Goal: Transaction & Acquisition: Purchase product/service

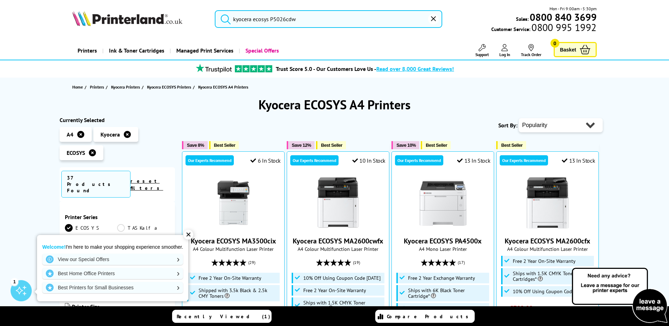
click at [269, 20] on input "kyocera ecosys P5026cdw" at bounding box center [328, 19] width 227 height 18
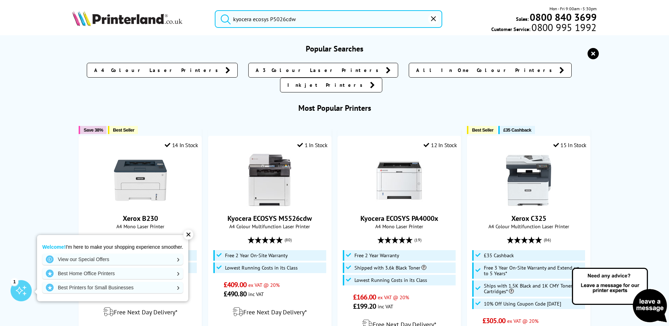
click at [316, 23] on input "kyocera ecosys P5026cdw" at bounding box center [328, 19] width 227 height 18
click at [215, 10] on button "submit" at bounding box center [224, 18] width 18 height 16
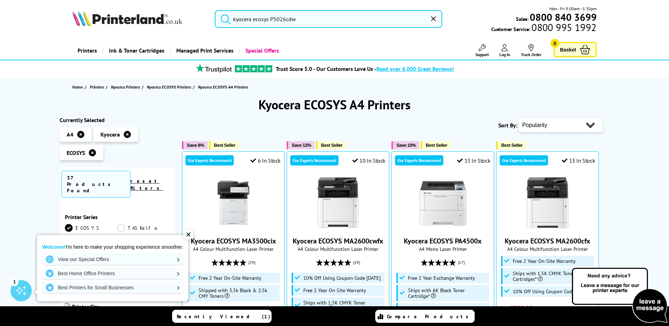
click at [304, 16] on input "kyocera ecosys P5026cdw" at bounding box center [328, 19] width 227 height 18
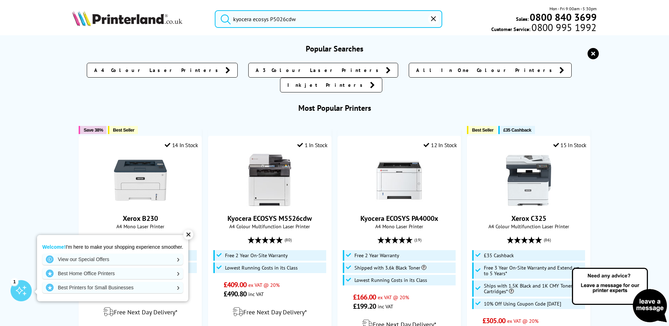
click at [215, 10] on button "submit" at bounding box center [224, 18] width 18 height 16
drag, startPoint x: 286, startPoint y: 19, endPoint x: 367, endPoint y: 22, distance: 80.8
click at [367, 22] on input "kyocera ecosys P5026cdw" at bounding box center [328, 19] width 227 height 18
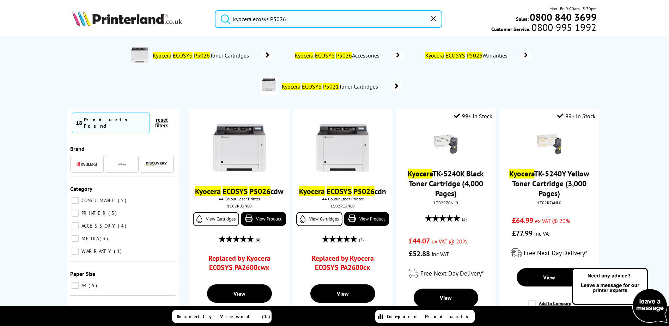
drag, startPoint x: 274, startPoint y: 17, endPoint x: 314, endPoint y: 19, distance: 40.2
click at [314, 19] on input "kyocera ecosys P5026" at bounding box center [328, 19] width 227 height 18
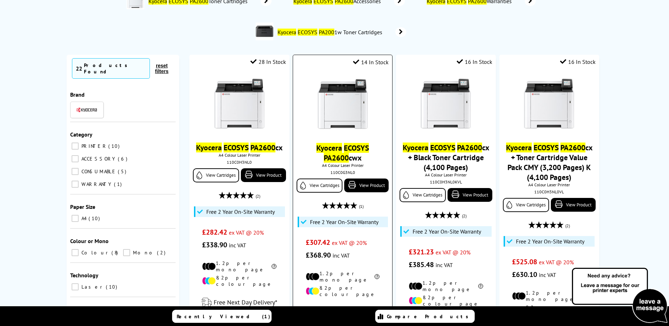
scroll to position [71, 0]
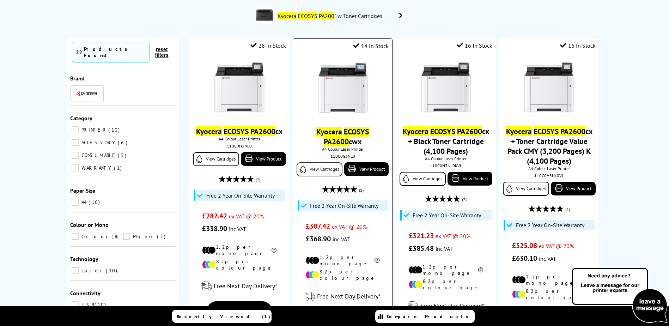
type input "kyocera ecosys Pa2600"
drag, startPoint x: 314, startPoint y: 169, endPoint x: 329, endPoint y: 190, distance: 25.8
click at [315, 169] on link "View Cartridges" at bounding box center [320, 169] width 46 height 14
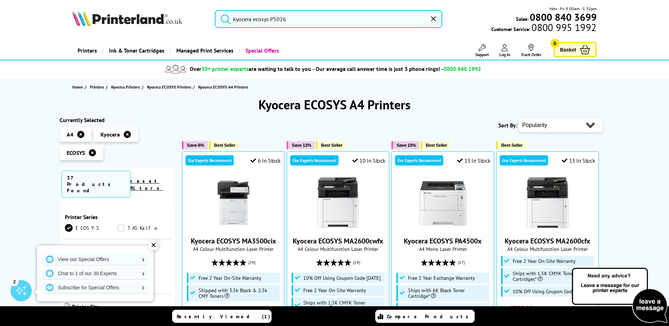
type input "kyocera ecosys P"
type input "kyocera ecosys"
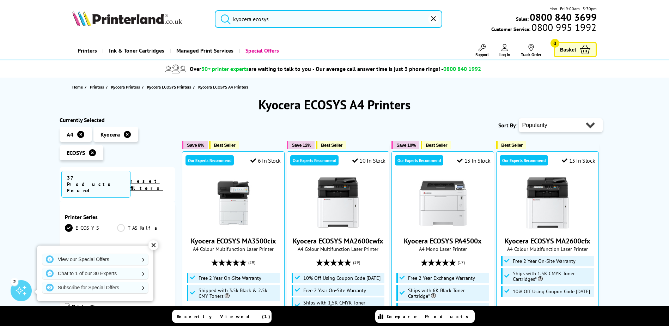
type input "kyocera"
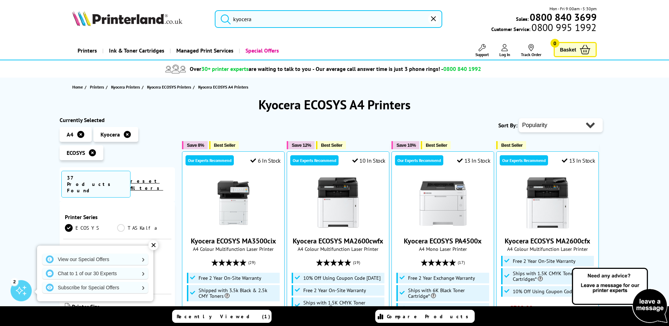
type input "kyocera"
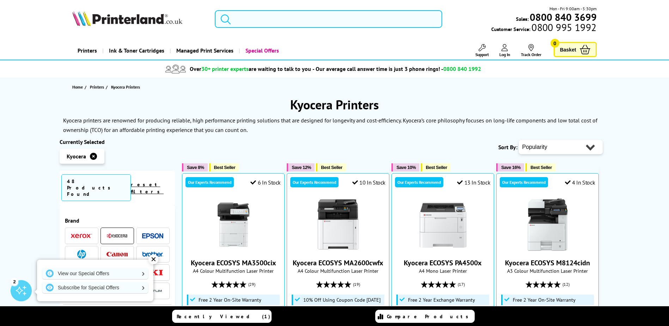
click at [254, 23] on input "search" at bounding box center [328, 19] width 227 height 18
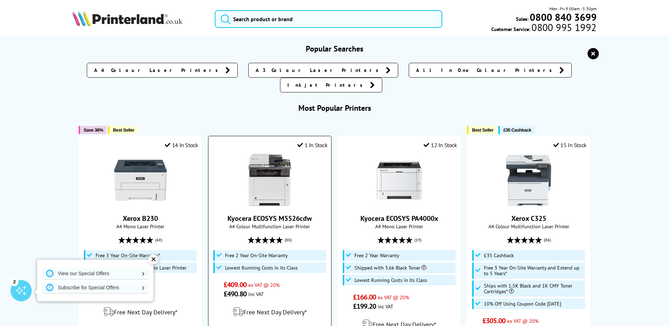
click at [272, 214] on link "Kyocera ECOSYS M5526cdw" at bounding box center [269, 218] width 84 height 9
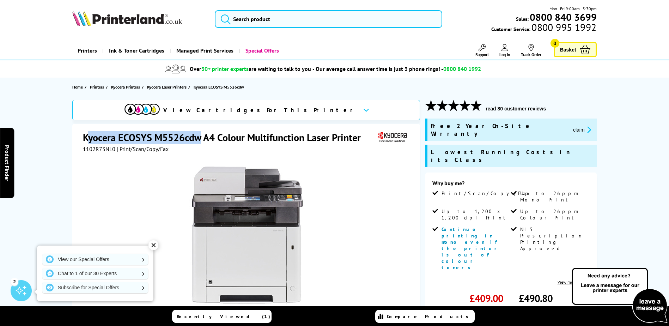
drag, startPoint x: 86, startPoint y: 137, endPoint x: 202, endPoint y: 140, distance: 116.1
click at [202, 140] on h1 "Kyocera ECOSYS M5526cdw A4 Colour Multifunction Laser Printer" at bounding box center [225, 137] width 285 height 13
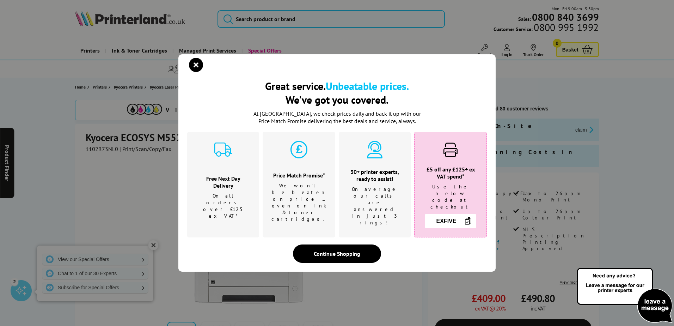
drag, startPoint x: 200, startPoint y: 142, endPoint x: 143, endPoint y: 139, distance: 57.2
click at [143, 139] on div "Great service. Unbeatable prices. We've got you covered. Great service. Unbeata…" at bounding box center [337, 163] width 674 height 326
click at [87, 140] on div "Great service. Unbeatable prices. We've got you covered. Great service. Unbeata…" at bounding box center [337, 163] width 674 height 326
click at [86, 139] on div "Great service. Unbeatable prices. We've got you covered. Great service. Unbeata…" at bounding box center [337, 163] width 674 height 326
click at [100, 141] on div "Great service. Unbeatable prices. We've got you covered. Great service. Unbeata…" at bounding box center [337, 163] width 674 height 326
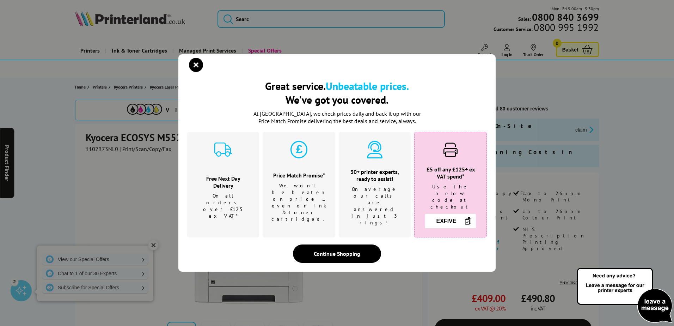
drag, startPoint x: 86, startPoint y: 139, endPoint x: 137, endPoint y: 139, distance: 50.8
click at [137, 139] on div "Great service. Unbeatable prices. We've got you covered. Great service. Unbeata…" at bounding box center [337, 163] width 674 height 326
click at [200, 71] on icon "close modal" at bounding box center [196, 65] width 14 height 14
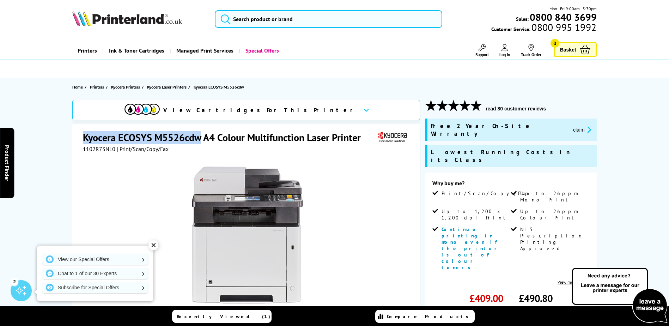
drag, startPoint x: 83, startPoint y: 136, endPoint x: 201, endPoint y: 143, distance: 118.3
click at [201, 143] on div "Kyocera ECOSYS M5526cdw A4 Colour Multifunction Laser Printer 1102R73NL0 | Prin…" at bounding box center [246, 276] width 348 height 304
drag, startPoint x: 201, startPoint y: 143, endPoint x: 193, endPoint y: 140, distance: 8.1
copy h1 "Kyocera ECOSYS M5526cdw"
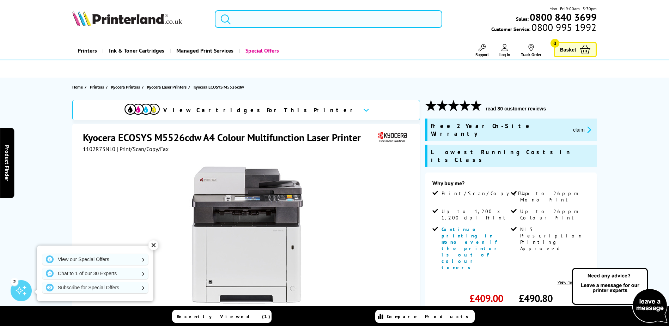
click at [280, 17] on input "search" at bounding box center [328, 19] width 227 height 18
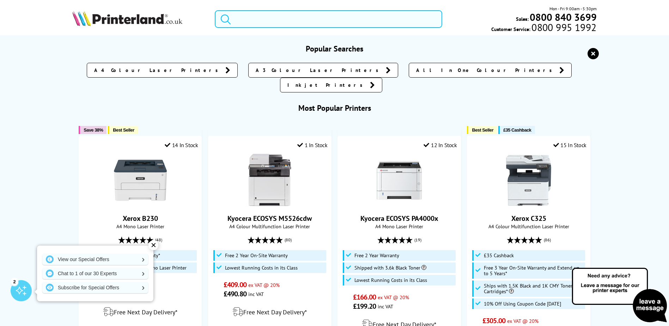
paste input "Kyocera ECOSYS M5526cdw"
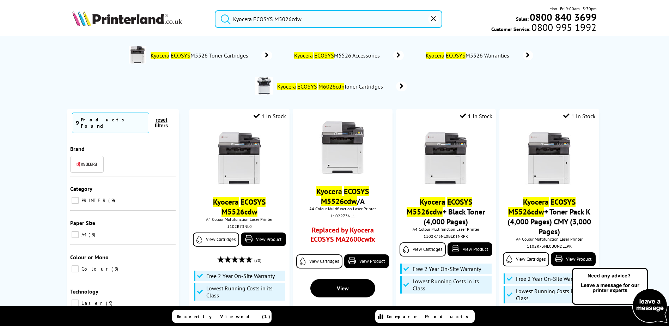
click at [215, 10] on button "submit" at bounding box center [224, 18] width 18 height 16
click at [306, 19] on input "Kyocera ECOSYS M5026cdw" at bounding box center [328, 19] width 227 height 18
click at [291, 19] on input "Kyocera ECOSYS M5026cdw" at bounding box center [328, 19] width 227 height 18
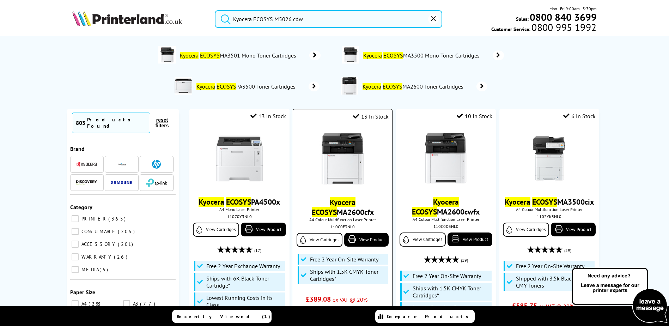
click at [215, 10] on button "submit" at bounding box center [224, 18] width 18 height 16
drag, startPoint x: 292, startPoint y: 19, endPoint x: 409, endPoint y: 29, distance: 117.4
click at [405, 31] on div "Kyocera ECOSYS M5026 cdw Mon - Fri 9:00am - 5:30pm Sales: 0800 840 3699 Custome…" at bounding box center [335, 20] width 564 height 31
click at [215, 10] on button "submit" at bounding box center [224, 18] width 18 height 16
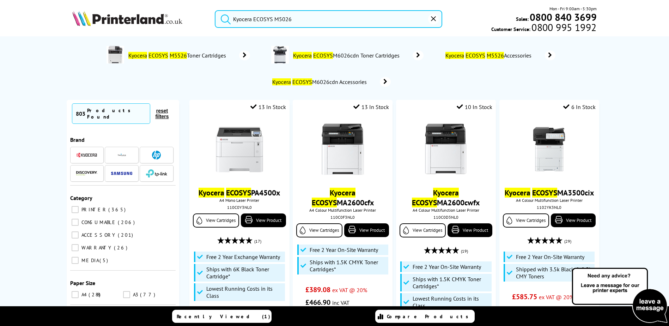
click at [308, 20] on input "Kyocera ECOSYS M5026" at bounding box center [328, 19] width 227 height 18
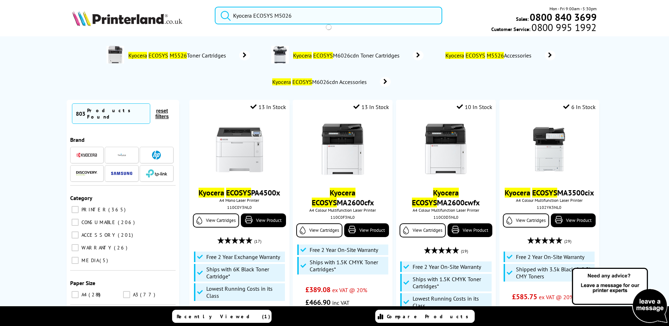
click at [215, 7] on button "submit" at bounding box center [224, 15] width 18 height 16
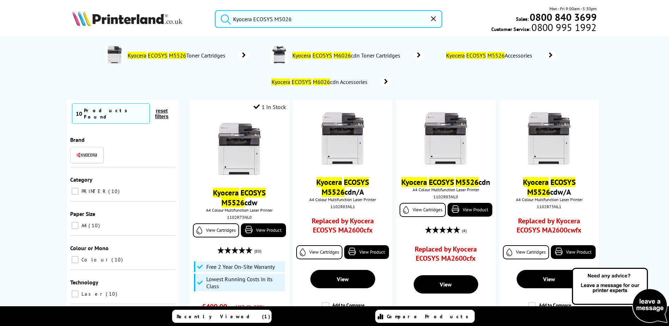
drag, startPoint x: 277, startPoint y: 19, endPoint x: 301, endPoint y: 18, distance: 24.0
click at [301, 18] on input "Kyocera ECOSYS M5026" at bounding box center [328, 19] width 227 height 18
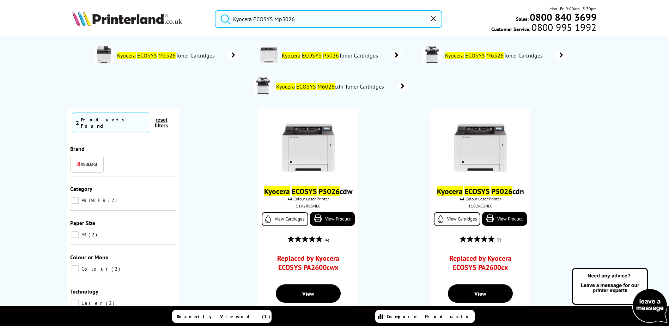
click at [308, 18] on input "Kyocera ECOSYS Mp5026" at bounding box center [328, 19] width 227 height 18
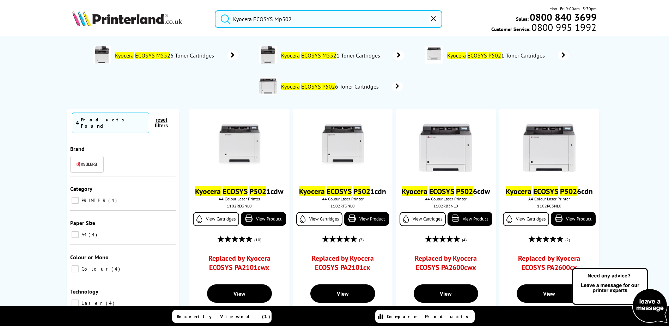
type input "Kyocera ECOSYS Mp5026"
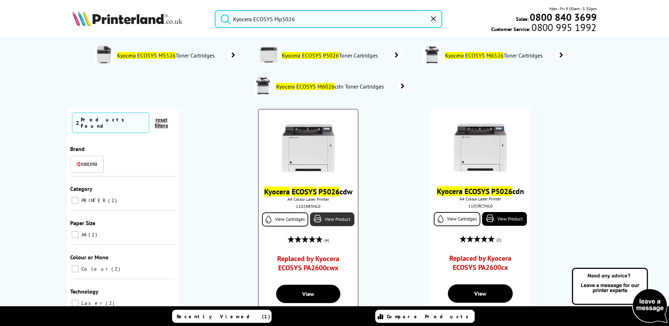
click at [343, 226] on link "View Product" at bounding box center [332, 219] width 44 height 14
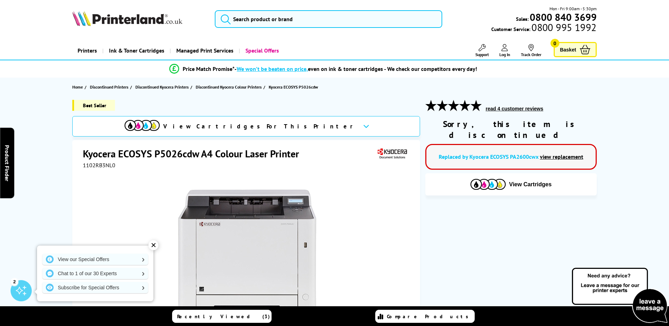
click at [552, 153] on link "view replacement" at bounding box center [561, 156] width 43 height 7
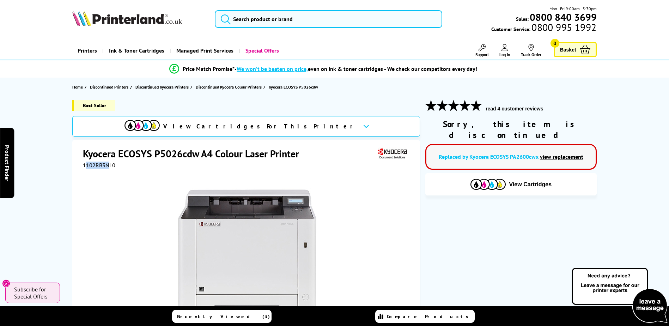
drag, startPoint x: 110, startPoint y: 166, endPoint x: 85, endPoint y: 165, distance: 24.3
click at [85, 165] on span "1102RB3NL0" at bounding box center [99, 165] width 32 height 7
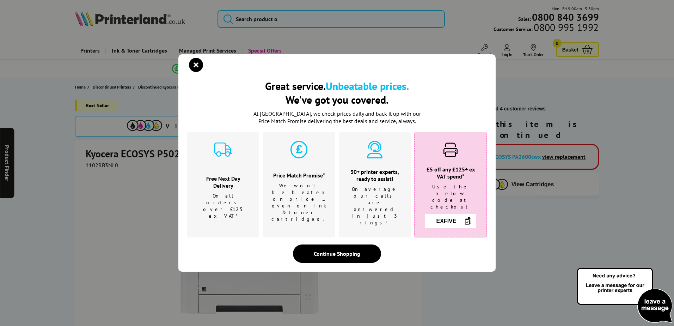
drag, startPoint x: 85, startPoint y: 165, endPoint x: 130, endPoint y: 167, distance: 44.5
click at [130, 168] on div "Great service. Unbeatable prices. We've got you covered. Great service. Unbeata…" at bounding box center [337, 163] width 674 height 326
drag, startPoint x: 117, startPoint y: 166, endPoint x: 86, endPoint y: 166, distance: 30.3
click at [86, 166] on div "Great service. Unbeatable prices. We've got you covered. Great service. Unbeata…" at bounding box center [337, 163] width 674 height 326
click at [194, 72] on icon "close modal" at bounding box center [196, 65] width 14 height 14
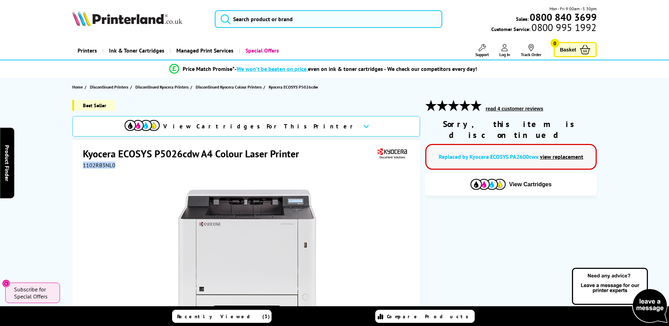
drag, startPoint x: 115, startPoint y: 165, endPoint x: 80, endPoint y: 165, distance: 35.3
click at [80, 165] on div "Kyocera ECOSYS P5026cdw A4 Colour Laser Printer 1102RB3NL0 Watch video Add to C…" at bounding box center [246, 292] width 348 height 304
drag, startPoint x: 80, startPoint y: 165, endPoint x: 98, endPoint y: 163, distance: 18.2
copy span "1102RB3NL0"
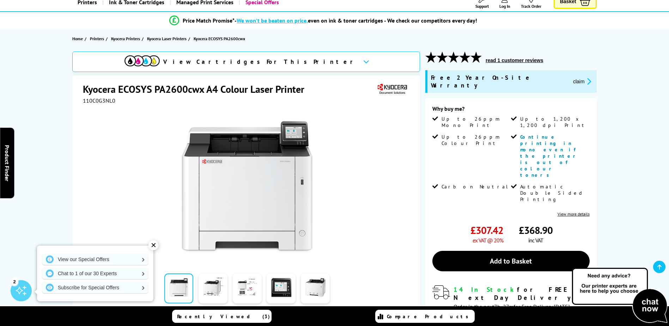
scroll to position [106, 0]
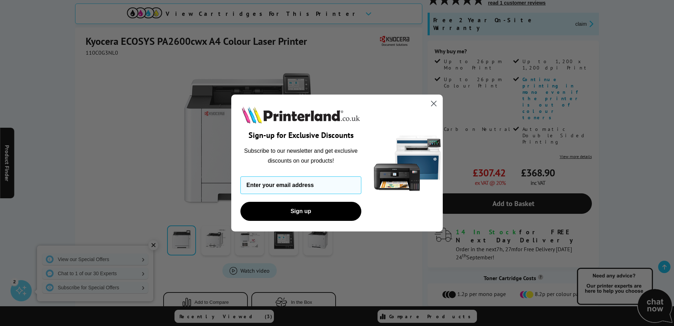
click at [433, 104] on icon "Close dialog" at bounding box center [434, 103] width 5 height 5
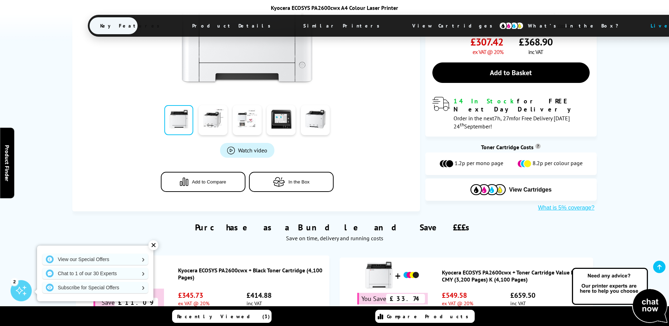
scroll to position [247, 0]
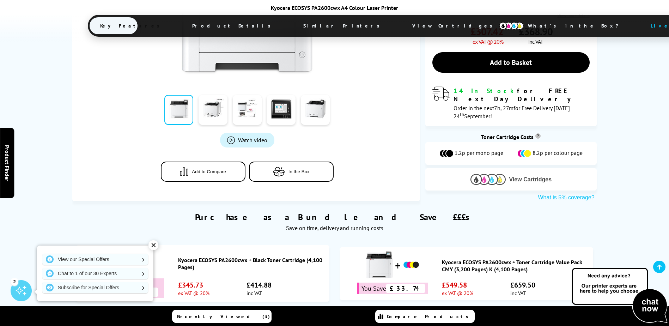
click at [530, 176] on span "View Cartridges" at bounding box center [530, 179] width 43 height 6
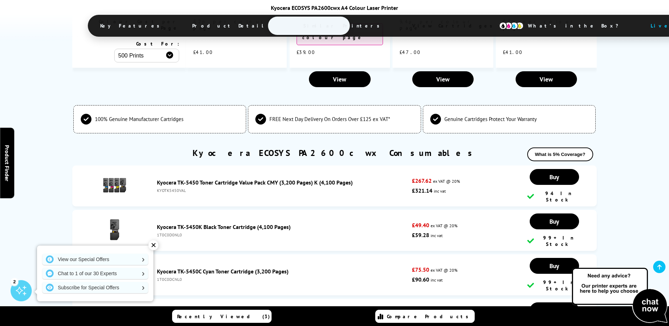
scroll to position [1927, 0]
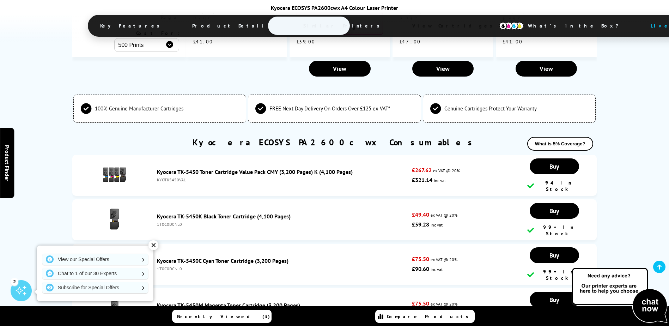
click at [154, 246] on div "✕" at bounding box center [153, 245] width 10 height 10
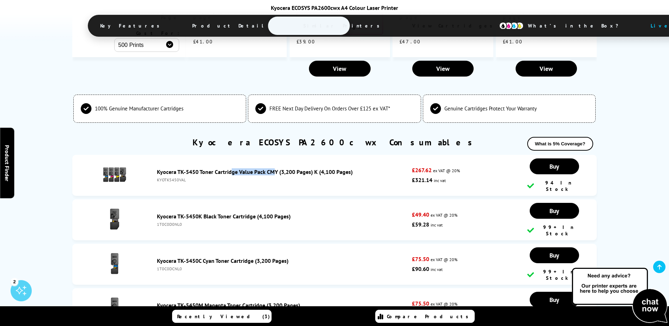
drag, startPoint x: 156, startPoint y: 88, endPoint x: 200, endPoint y: 89, distance: 43.7
click at [200, 168] on div "Kyocera TK-5450 Toner Cartridge Value Pack CMY (3,200 Pages) K (4,100 Pages) KY…" at bounding box center [282, 175] width 258 height 14
drag, startPoint x: 200, startPoint y: 89, endPoint x: 186, endPoint y: 90, distance: 13.4
copy link "Kyocera TK-5450"
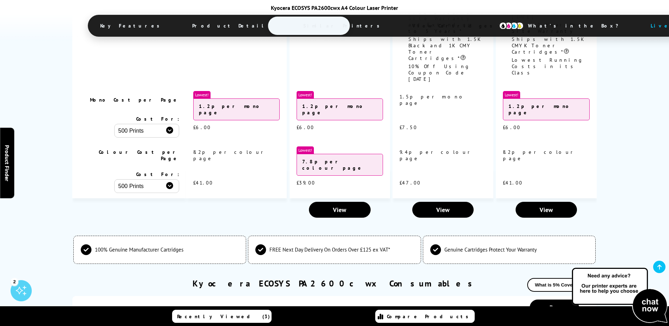
scroll to position [1997, 0]
